Goal: Find contact information: Find contact information

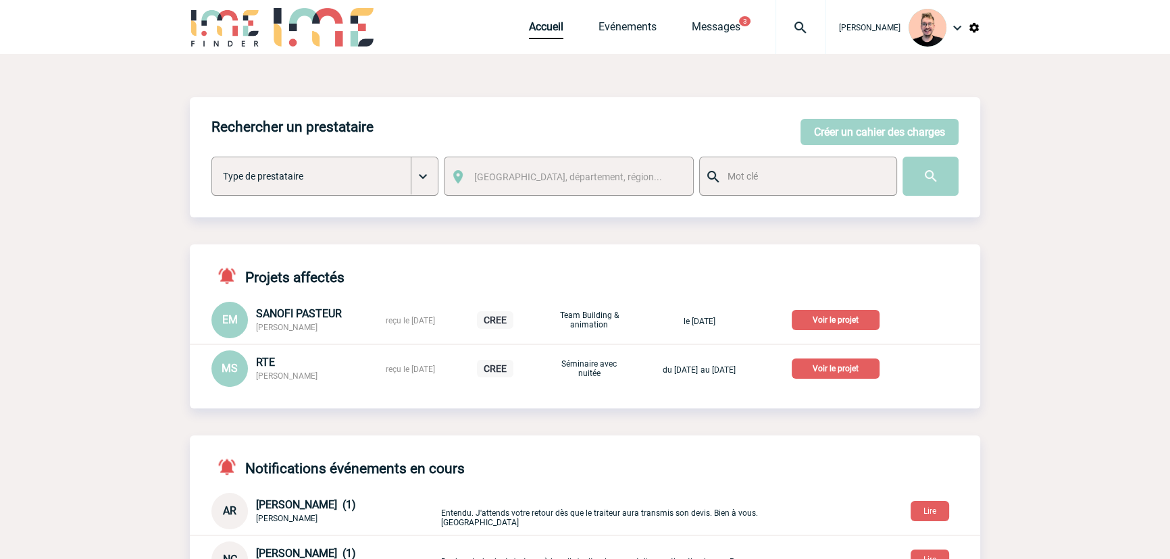
click at [786, 22] on img at bounding box center [800, 28] width 49 height 16
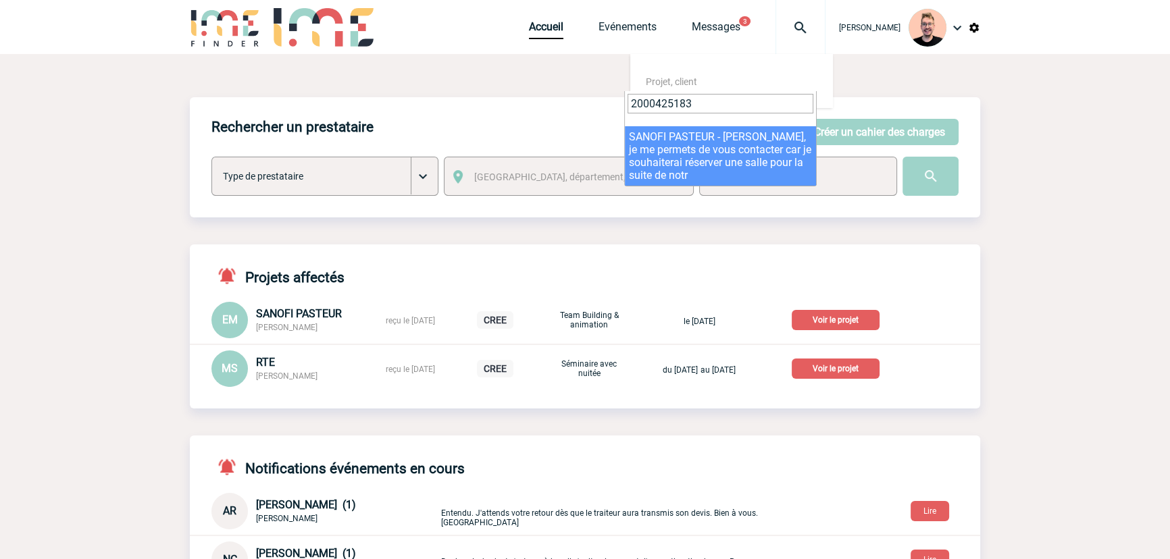
type input "2000425183"
select select "24684"
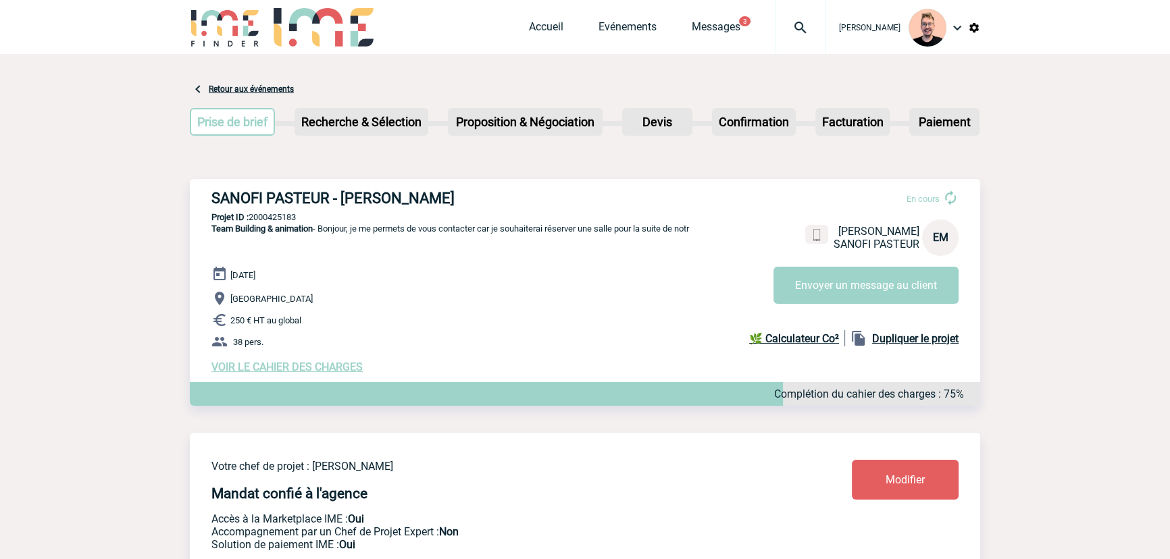
drag, startPoint x: 606, startPoint y: 231, endPoint x: 757, endPoint y: 232, distance: 151.3
click at [757, 232] on div "SANOFI PASTEUR - Eleana MENIRI En cours Eleana MENIRI SANOFI PASTEUR EM Envoyer…" at bounding box center [585, 281] width 790 height 205
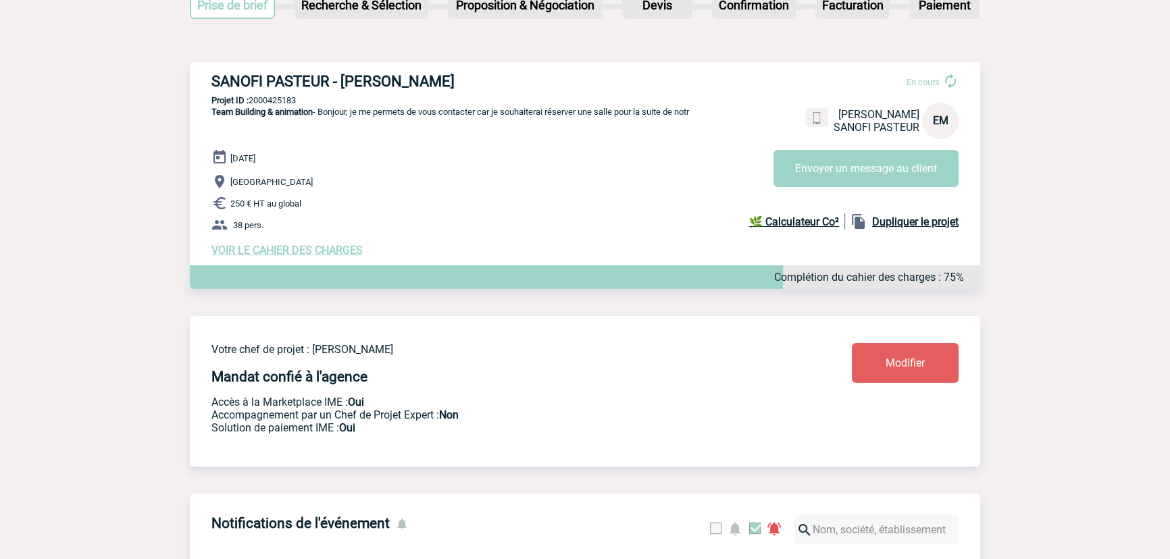
scroll to position [107, 0]
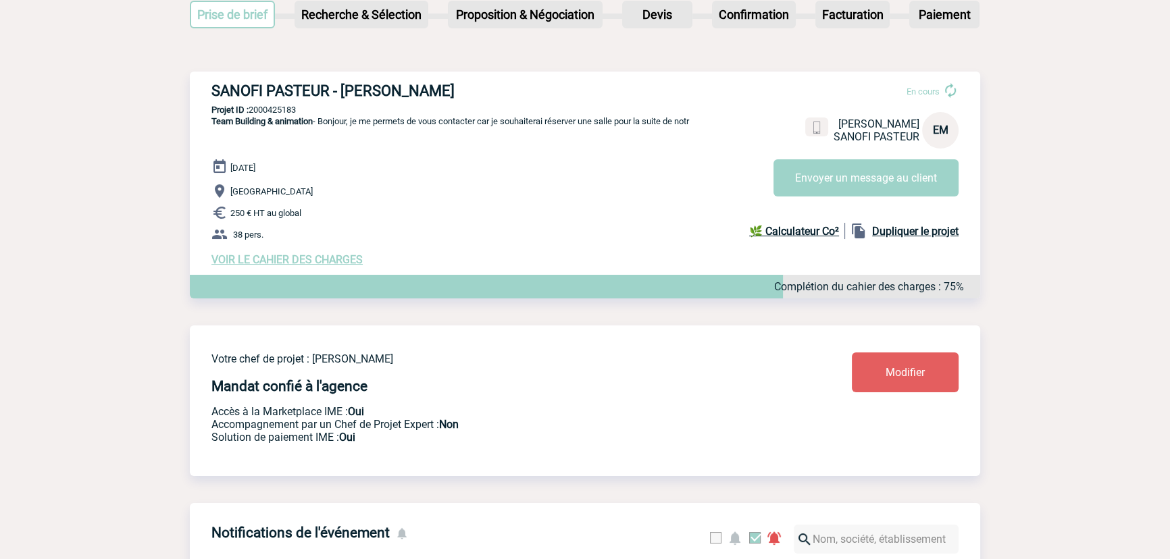
click at [246, 266] on span "VOIR LE CAHIER DES CHARGES" at bounding box center [286, 259] width 151 height 13
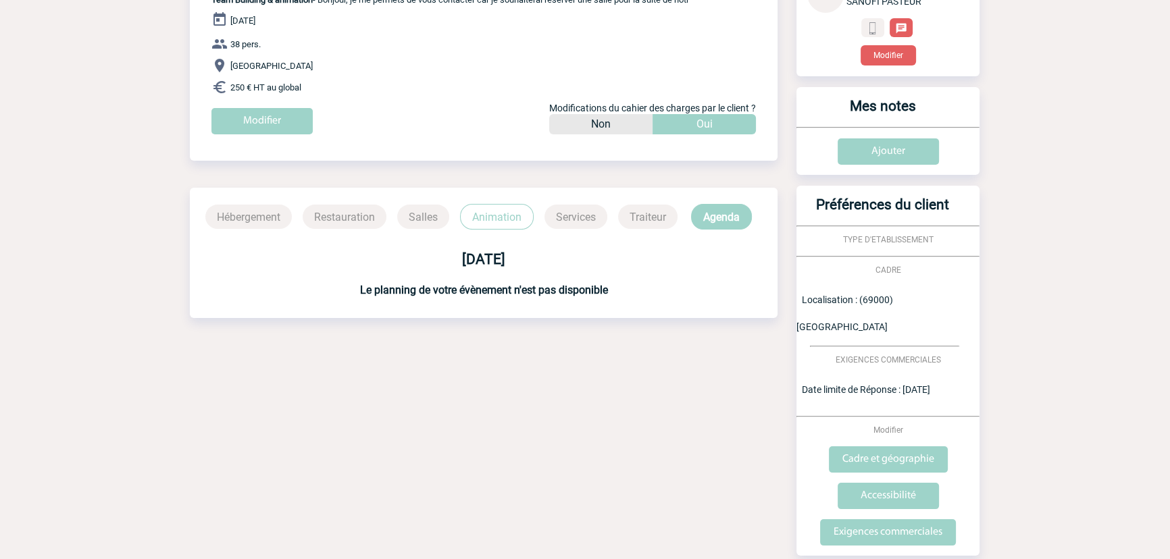
scroll to position [217, 0]
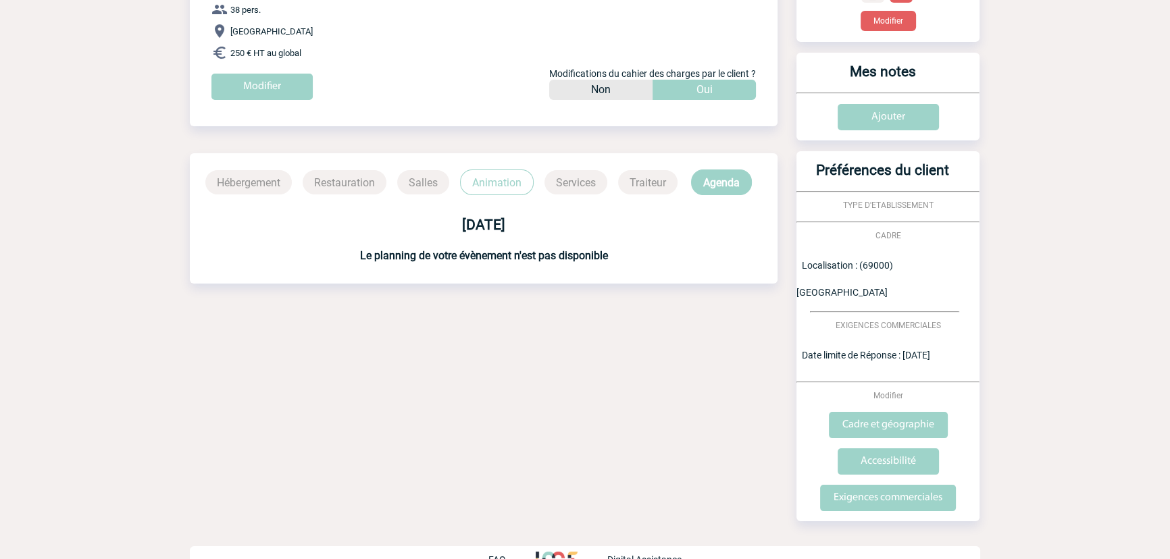
click at [506, 184] on p "Animation" at bounding box center [497, 183] width 74 height 26
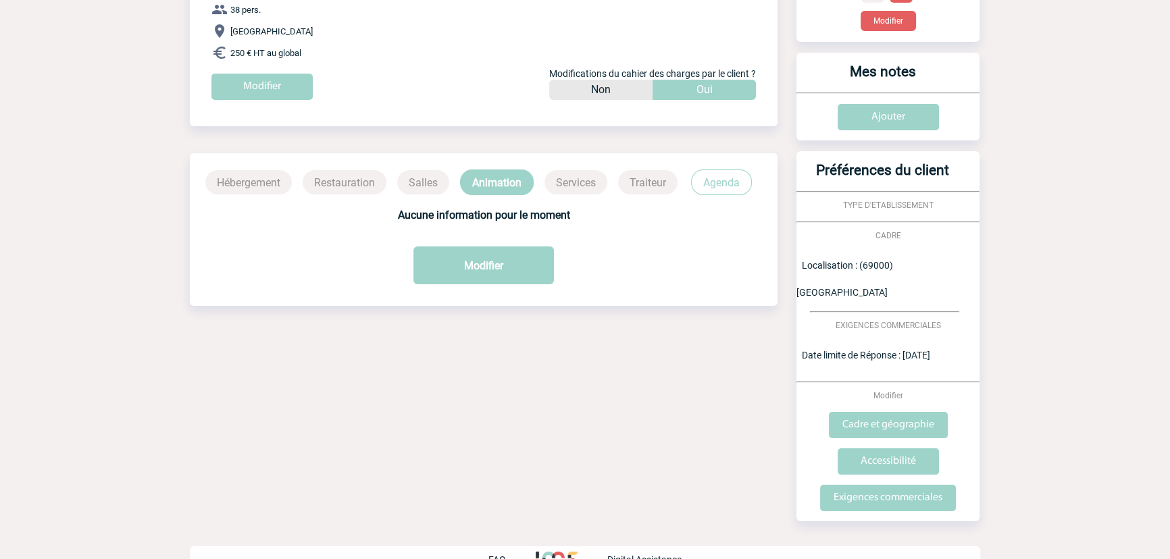
click at [701, 183] on p "Agenda" at bounding box center [721, 183] width 61 height 26
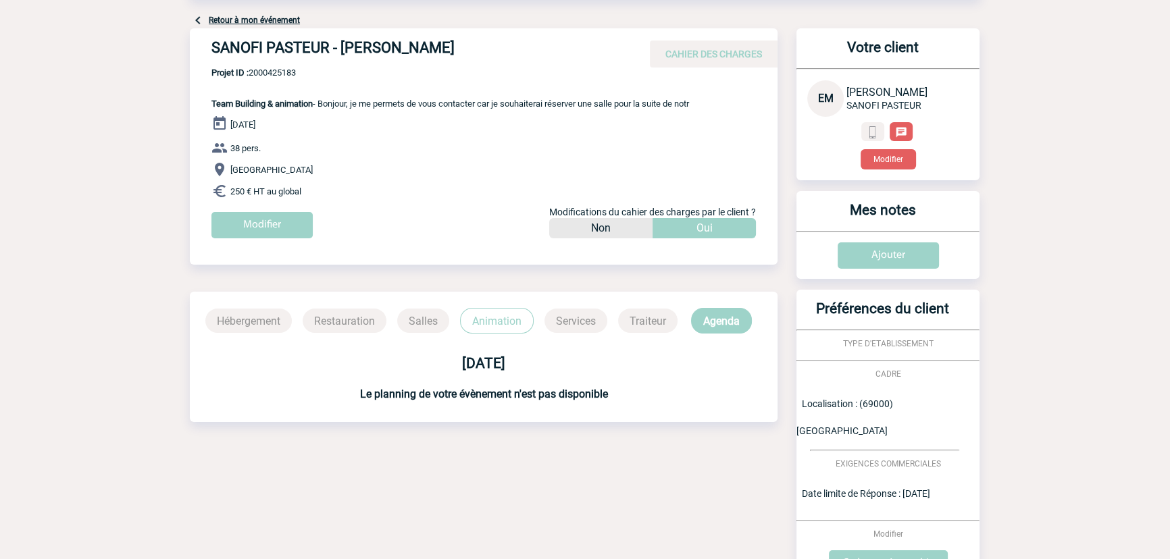
scroll to position [0, 0]
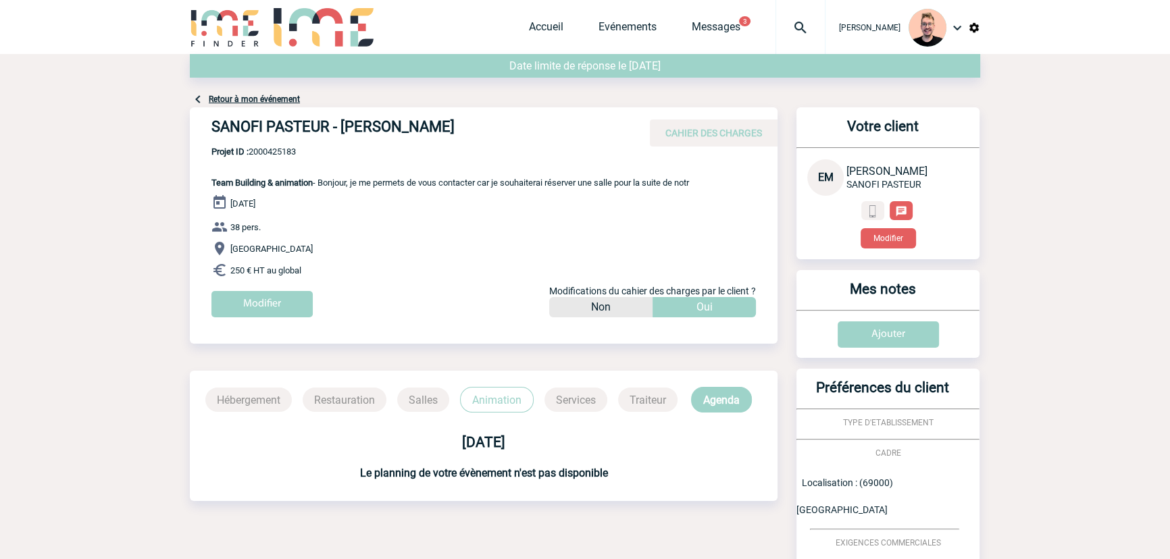
click at [242, 95] on link "Retour à mon événement" at bounding box center [254, 99] width 91 height 9
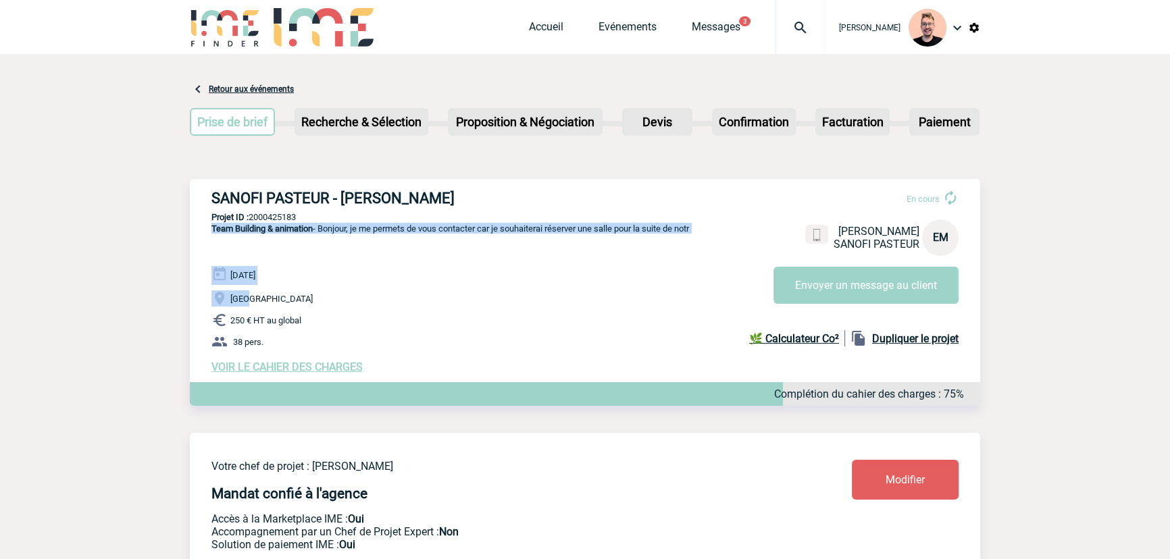
drag, startPoint x: 250, startPoint y: 306, endPoint x: 197, endPoint y: 263, distance: 68.2
click at [197, 263] on div "SANOFI PASTEUR - Eleana MENIRI En cours Eleana MENIRI SANOFI PASTEUR EM Envoyer…" at bounding box center [585, 281] width 790 height 205
click at [442, 229] on span "Team Building & animation - Bonjour, je me permets de vous contacter car je sou…" at bounding box center [449, 229] width 477 height 10
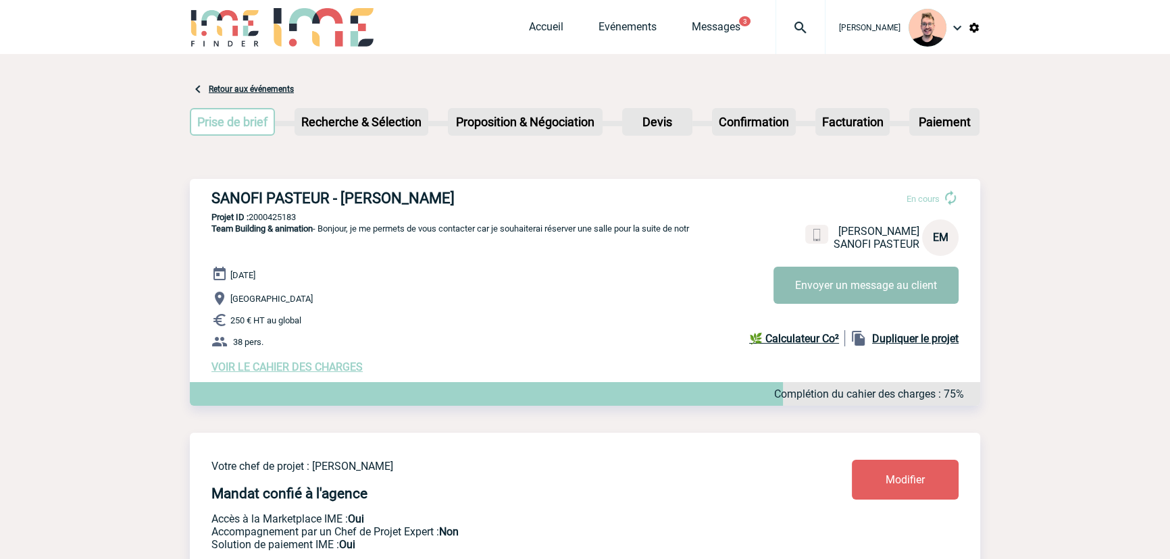
click at [817, 286] on button "Envoyer un message au client" at bounding box center [865, 285] width 185 height 37
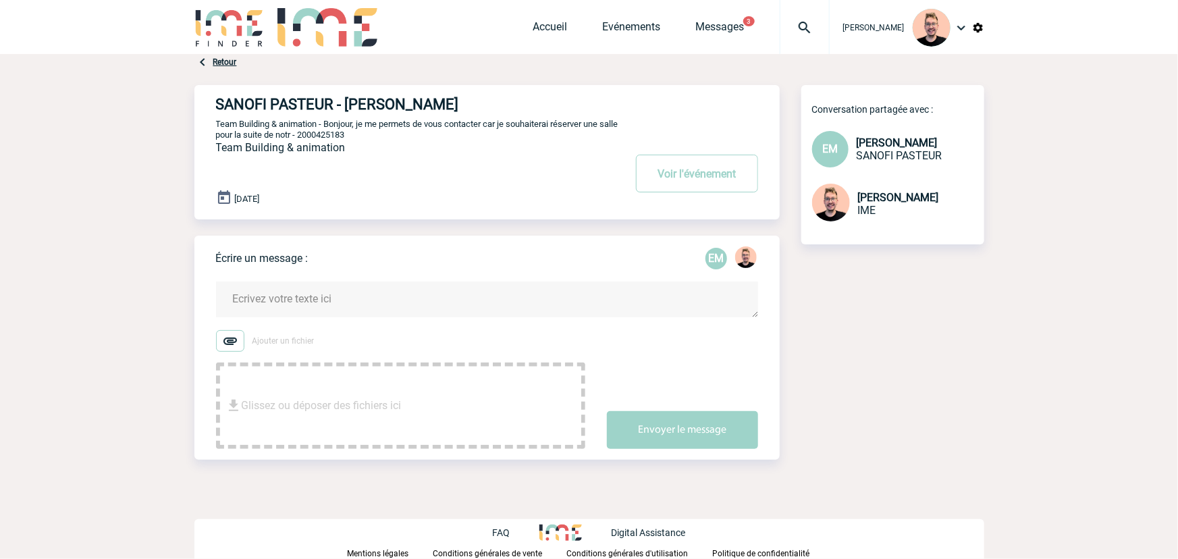
click at [269, 301] on textarea at bounding box center [487, 300] width 542 height 36
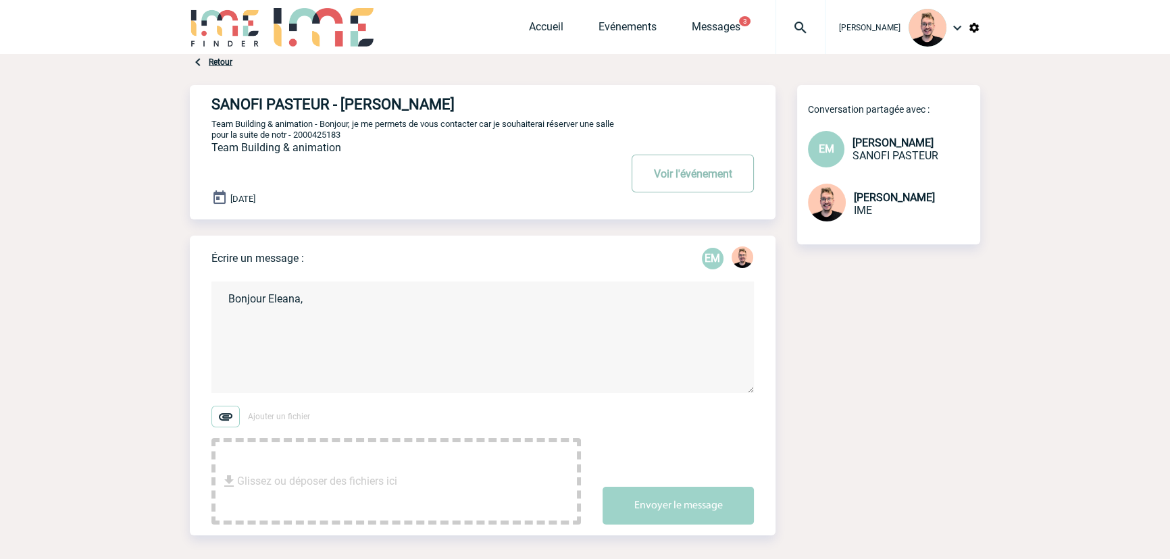
type textarea "Bonjour Eleana,"
click at [654, 169] on button "Voir l'événement" at bounding box center [692, 174] width 122 height 38
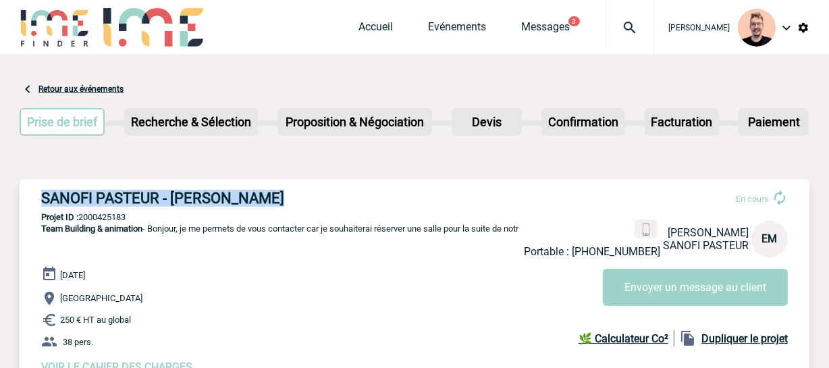
drag, startPoint x: 270, startPoint y: 196, endPoint x: 40, endPoint y: 205, distance: 230.5
click at [40, 205] on div "SANOFI PASTEUR - Eleana MENIRI En cours Portable : +33437379986 Eleana MENIRI S…" at bounding box center [415, 281] width 790 height 205
copy h3 "SANOFI PASTEUR - Eleana MENIRI"
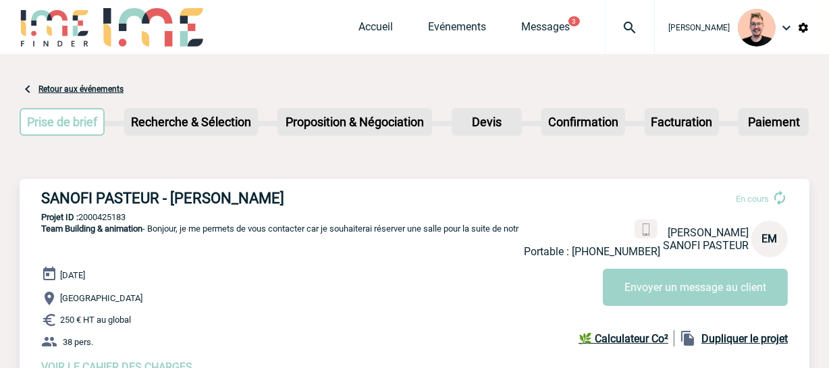
click at [105, 217] on p "Projet ID : 2000425183" at bounding box center [415, 217] width 790 height 10
copy p "2000425183"
drag, startPoint x: 197, startPoint y: 240, endPoint x: 200, endPoint y: 234, distance: 7.0
click at [199, 236] on p "Team Building & animation - Bonjour, je me permets de vous contacter car je sou…" at bounding box center [269, 244] width 499 height 43
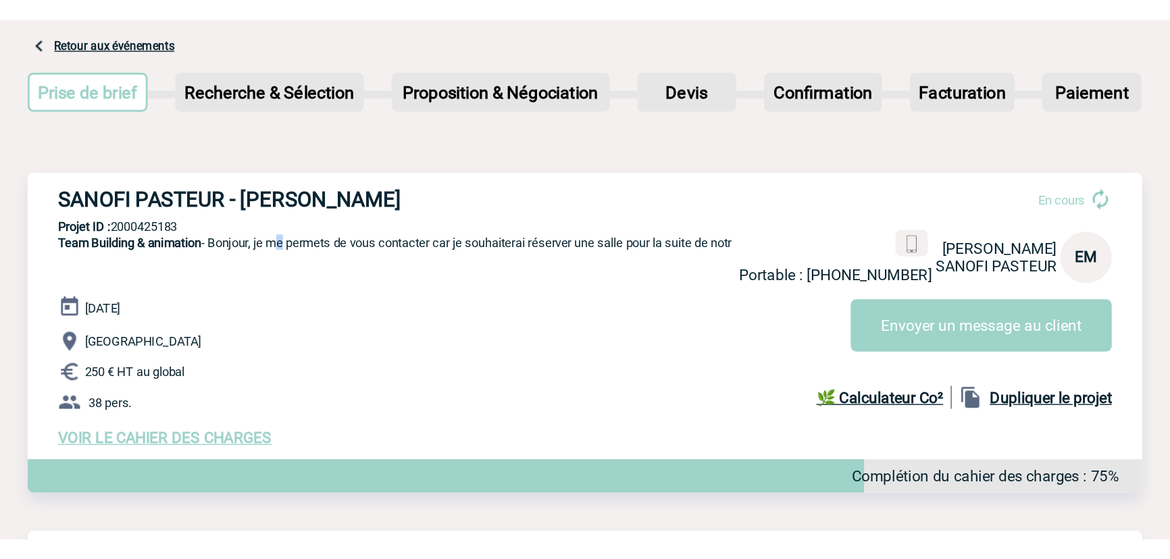
scroll to position [61, 0]
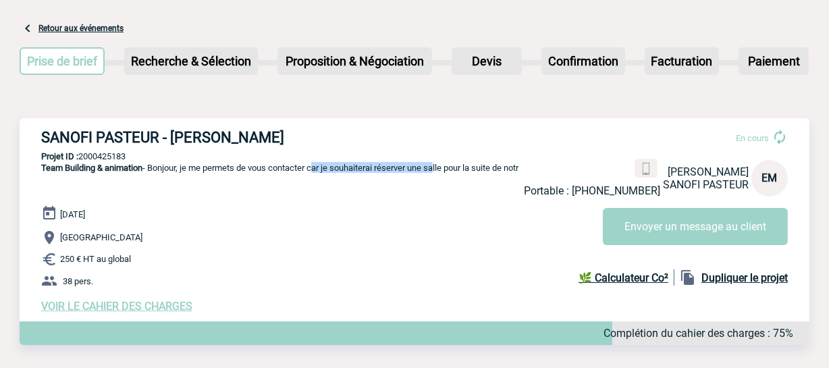
drag, startPoint x: 317, startPoint y: 168, endPoint x: 441, endPoint y: 170, distance: 124.3
click at [441, 170] on span "Team Building & animation - Bonjour, je me permets de vous contacter car je sou…" at bounding box center [279, 168] width 477 height 10
click at [449, 167] on span "Team Building & animation - Bonjour, je me permets de vous contacter car je sou…" at bounding box center [279, 168] width 477 height 10
drag, startPoint x: 213, startPoint y: 138, endPoint x: 176, endPoint y: 144, distance: 37.5
click at [176, 144] on h3 "SANOFI PASTEUR - Eleana MENIRI" at bounding box center [243, 137] width 405 height 17
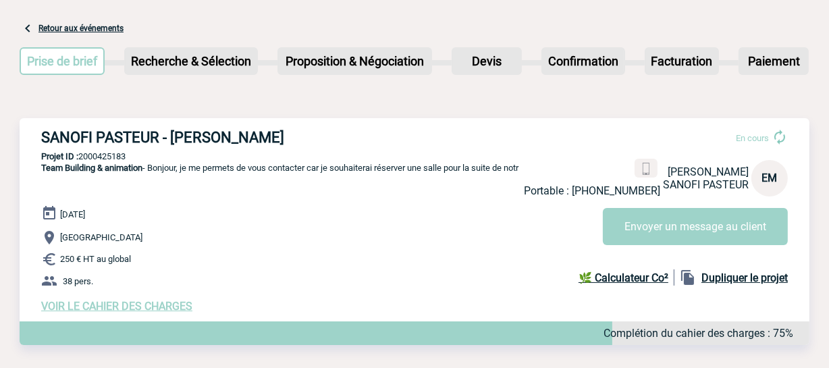
drag, startPoint x: 232, startPoint y: 142, endPoint x: 263, endPoint y: 137, distance: 30.8
click at [234, 141] on h3 "SANOFI PASTEUR - Eleana MENIRI" at bounding box center [243, 137] width 405 height 17
drag, startPoint x: 261, startPoint y: 135, endPoint x: 171, endPoint y: 133, distance: 89.8
click at [171, 133] on h3 "SANOFI PASTEUR - Eleana MENIRI" at bounding box center [243, 137] width 405 height 17
copy h3 "Eleana MENIRI"
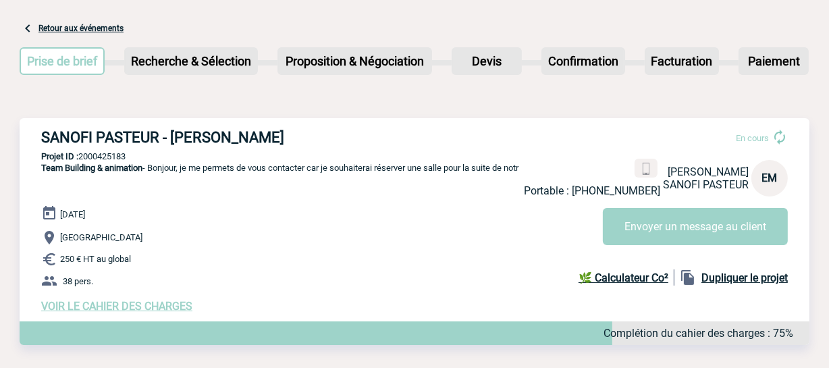
click at [113, 151] on div "SANOFI PASTEUR - Eleana MENIRI En cours Portable : +33437379986 Eleana MENIRI S…" at bounding box center [415, 220] width 790 height 205
click at [111, 155] on p "Projet ID : 2000425183" at bounding box center [415, 156] width 790 height 10
copy p "2000425183"
click at [177, 180] on p "Team Building & animation - Bonjour, je me permets de vous contacter car je sou…" at bounding box center [269, 183] width 499 height 43
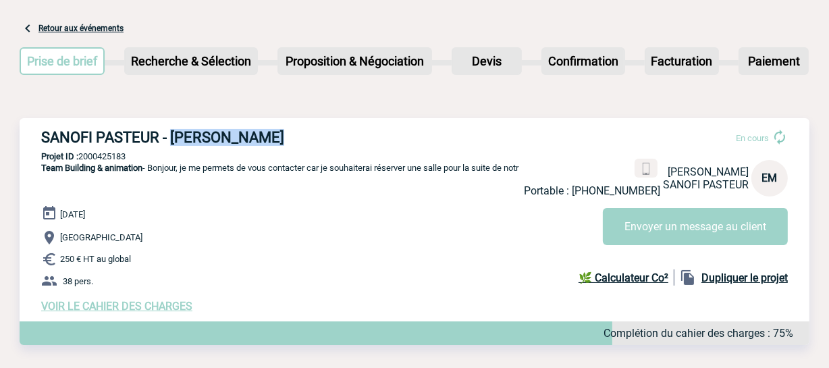
drag, startPoint x: 270, startPoint y: 138, endPoint x: 172, endPoint y: 132, distance: 98.7
click at [172, 132] on h3 "SANOFI PASTEUR - Eleana MENIRI" at bounding box center [243, 137] width 405 height 17
copy h3 "Eleana MENIRI"
